Goal: Information Seeking & Learning: Learn about a topic

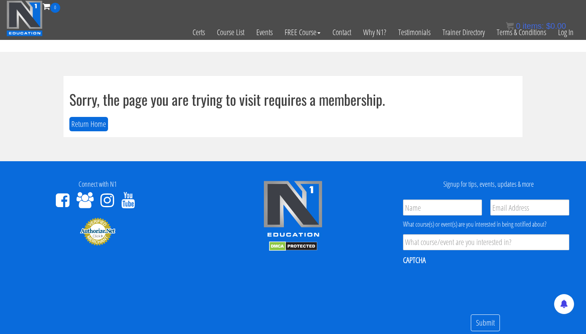
click at [308, 63] on section "Sorry, the page you are trying to visit requires a membership. Return Home" at bounding box center [293, 106] width 586 height 109
click at [568, 36] on link "Log In" at bounding box center [565, 32] width 27 height 39
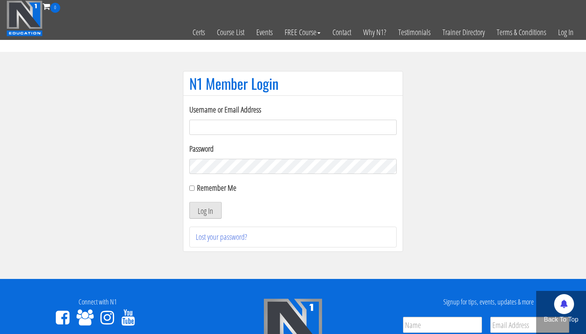
type input "[PERSON_NAME][EMAIL_ADDRESS][PERSON_NAME][DOMAIN_NAME]"
click at [208, 213] on button "Log In" at bounding box center [205, 210] width 32 height 17
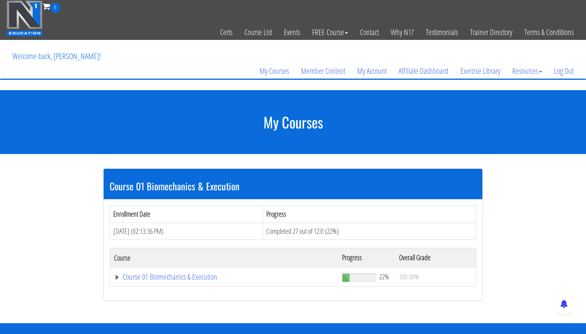
scroll to position [113, 0]
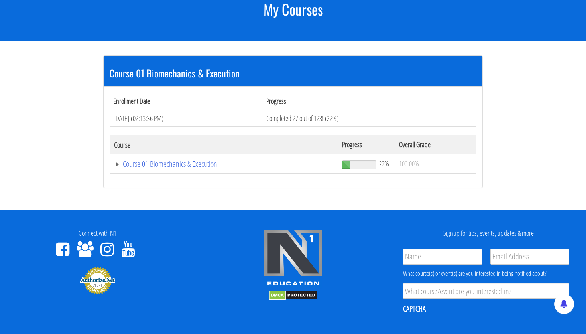
click at [193, 169] on td "Course 01 Biomechanics & Execution" at bounding box center [224, 163] width 228 height 19
click at [194, 166] on link "Course 01 Biomechanics & Execution" at bounding box center [224, 164] width 220 height 8
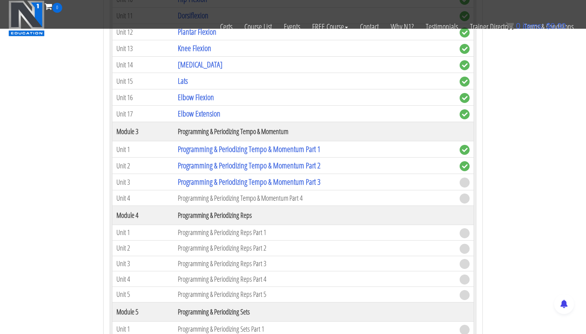
scroll to position [598, 0]
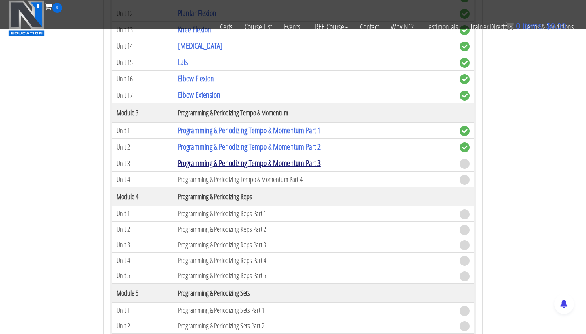
click at [294, 163] on link "Programming & Periodizing Tempo & Momentum Part 3" at bounding box center [249, 162] width 143 height 11
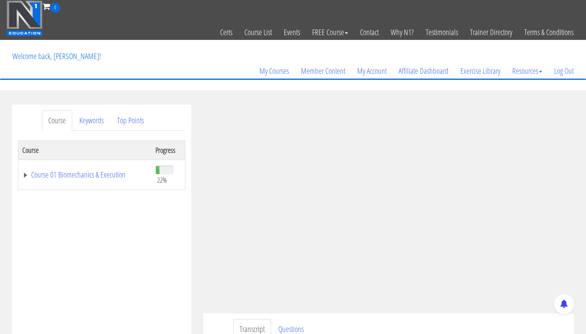
scroll to position [123, 0]
